Goal: Transaction & Acquisition: Purchase product/service

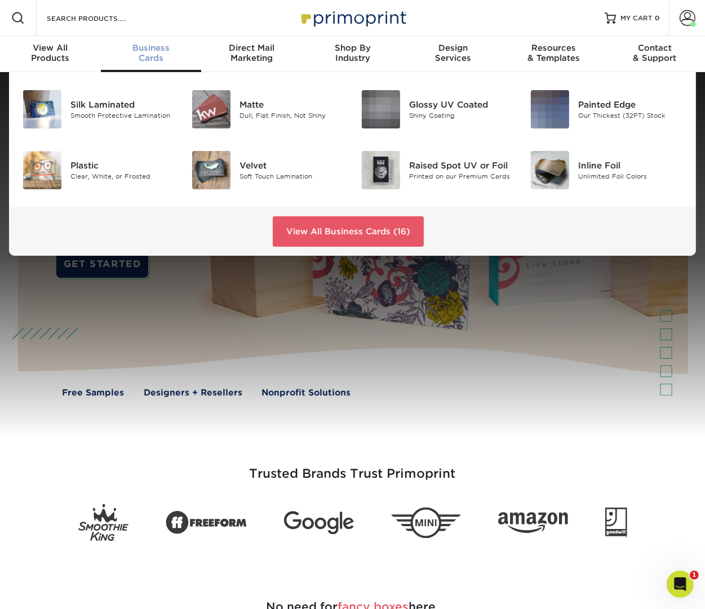
click at [137, 58] on div "Business Cards" at bounding box center [151, 53] width 101 height 20
click at [444, 163] on div "Raised Spot UV or Foil" at bounding box center [461, 166] width 104 height 12
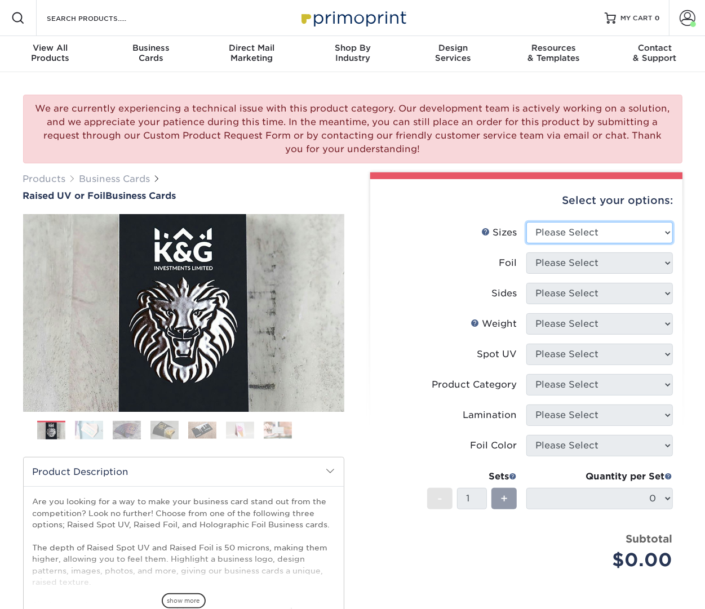
click at [586, 226] on select "Please Select 2" x 3.5" - Standard" at bounding box center [599, 232] width 147 height 21
select select "2.00x3.50"
